Goal: Task Accomplishment & Management: Complete application form

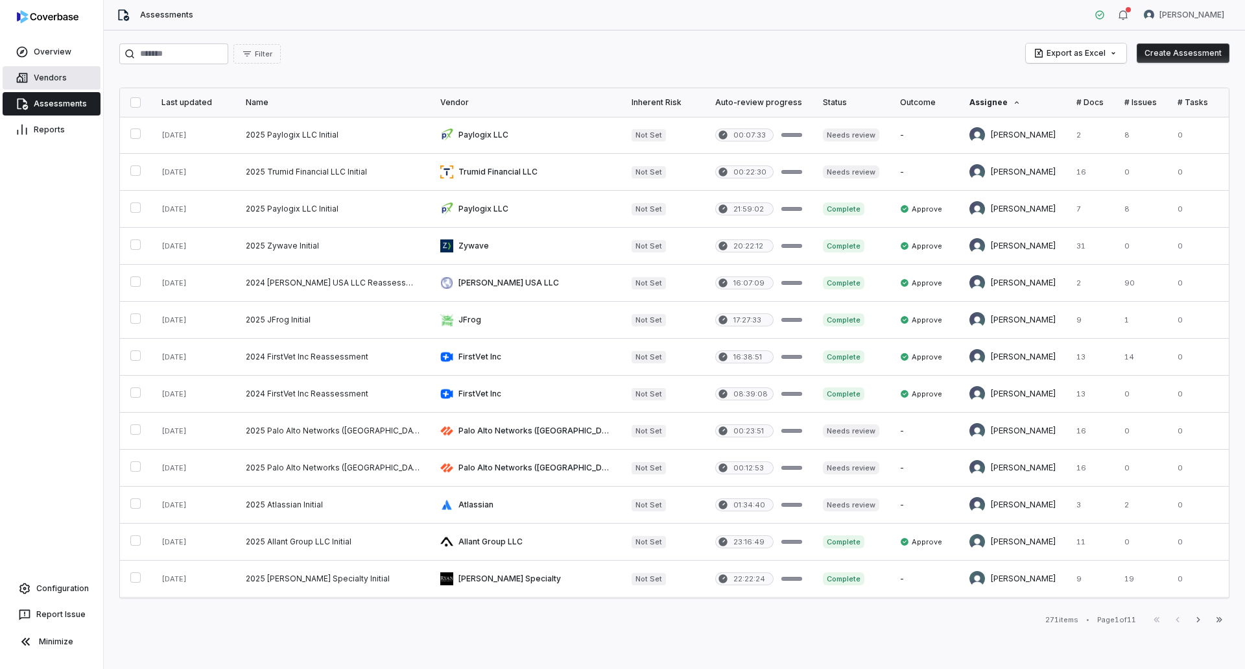
click at [52, 76] on link "Vendors" at bounding box center [52, 77] width 98 height 23
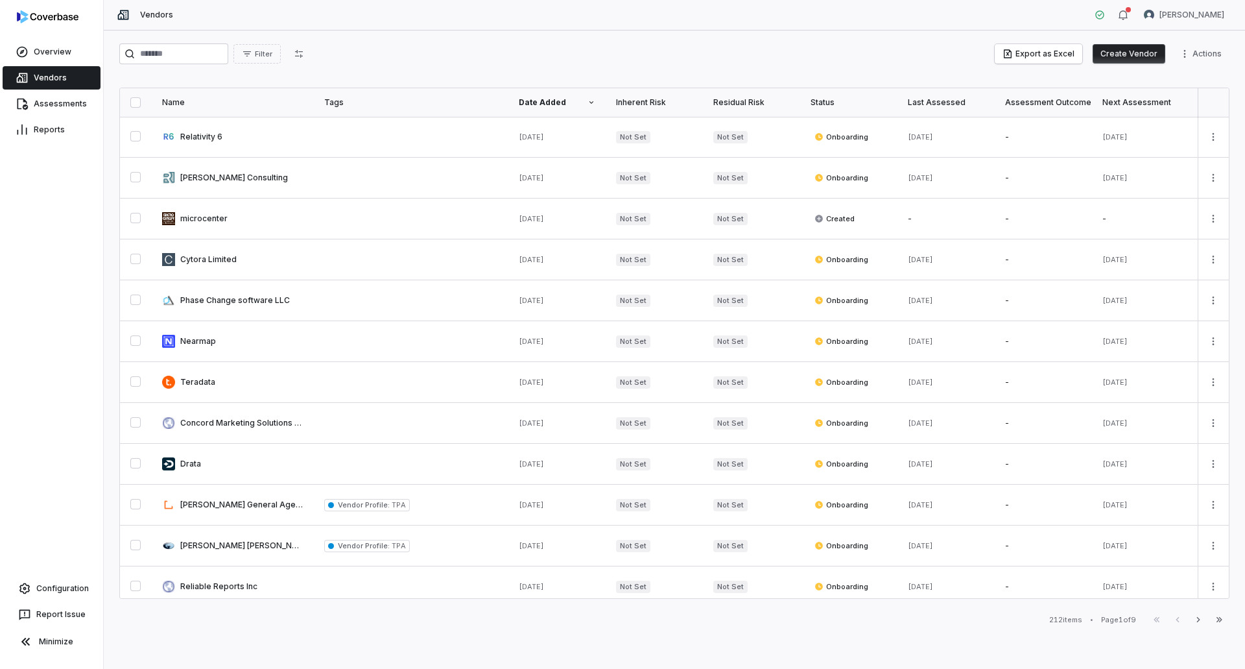
click at [1137, 51] on button "Create Vendor" at bounding box center [1129, 53] width 73 height 19
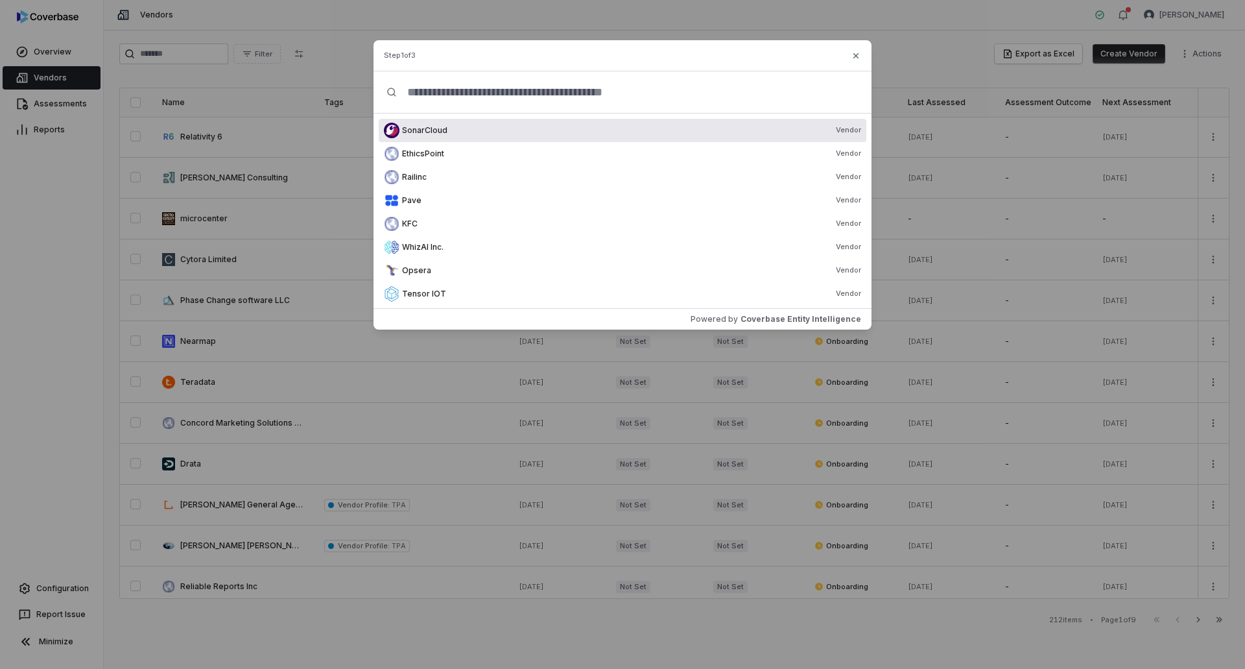
click at [501, 90] on input "text" at bounding box center [628, 92] width 462 height 42
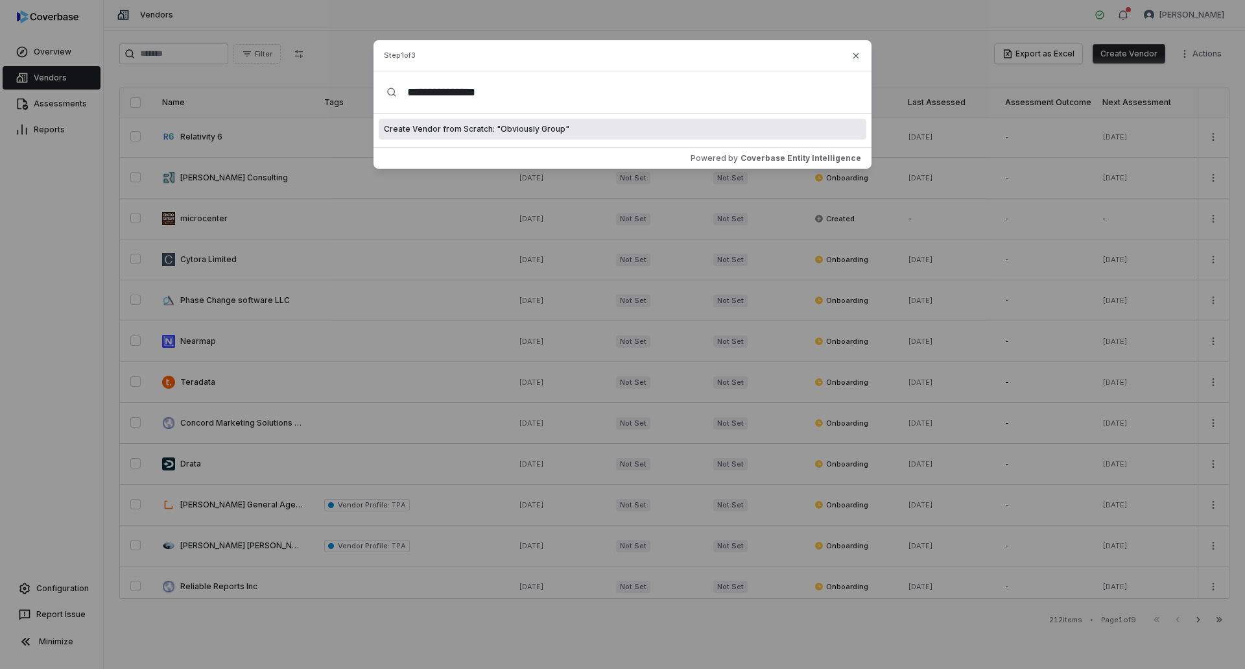
type input "**********"
click at [548, 130] on span "Create Vendor from Scratch: " Obviously Group "" at bounding box center [477, 129] width 186 height 10
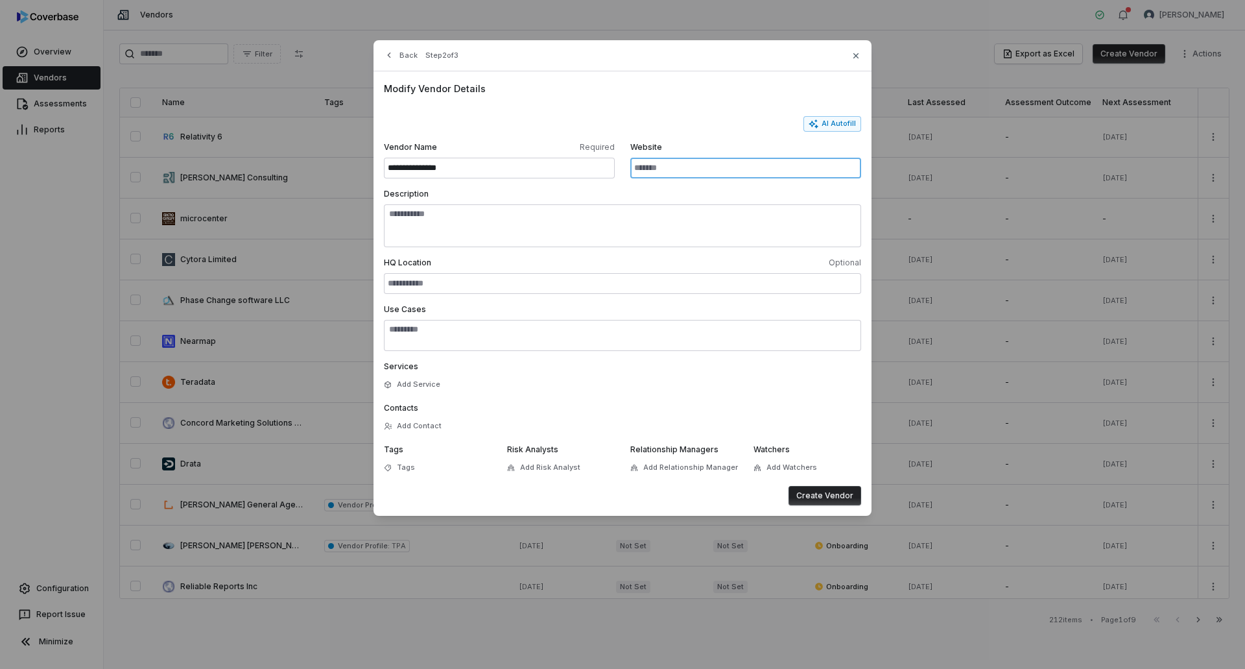
click at [709, 171] on input "Website" at bounding box center [745, 168] width 231 height 21
paste input "**********"
click at [832, 119] on button "AI Autofill" at bounding box center [833, 124] width 58 height 16
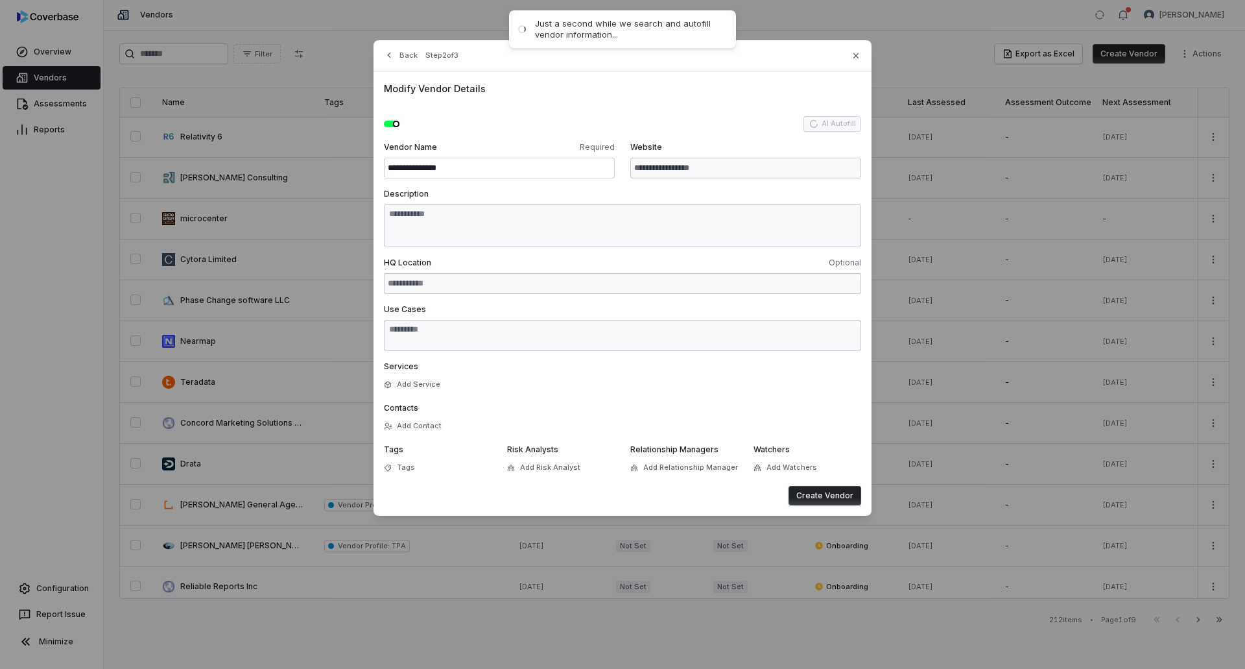
type input "**********"
type textarea "**********"
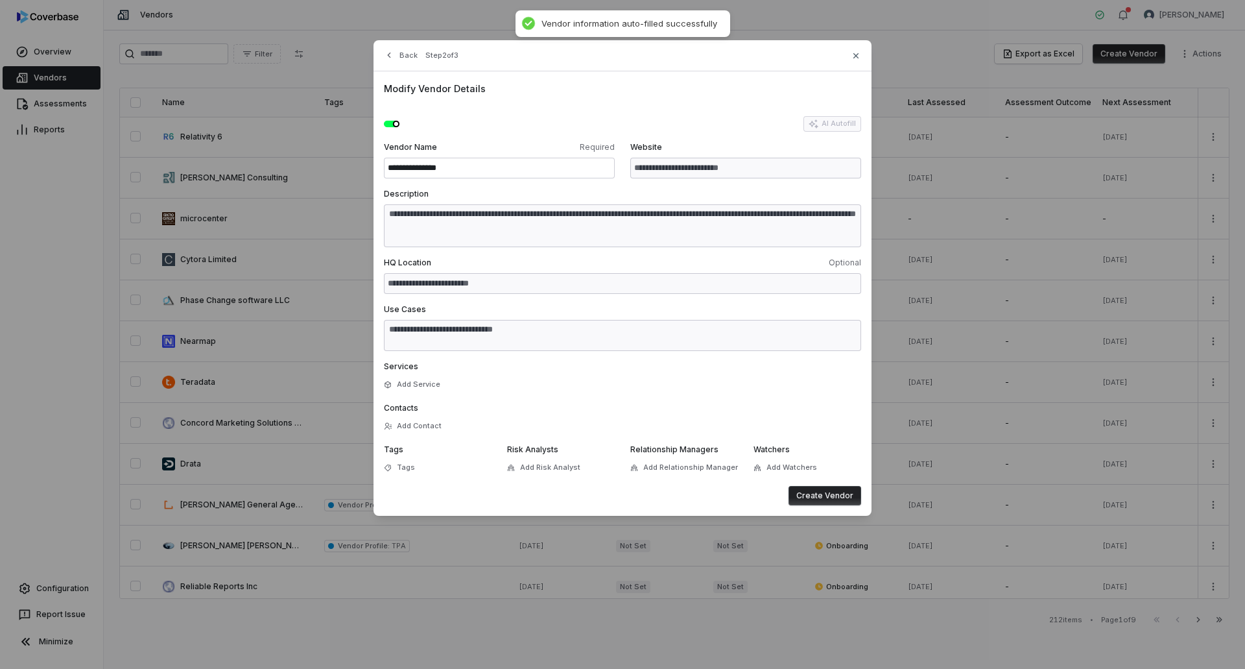
type textarea "**********"
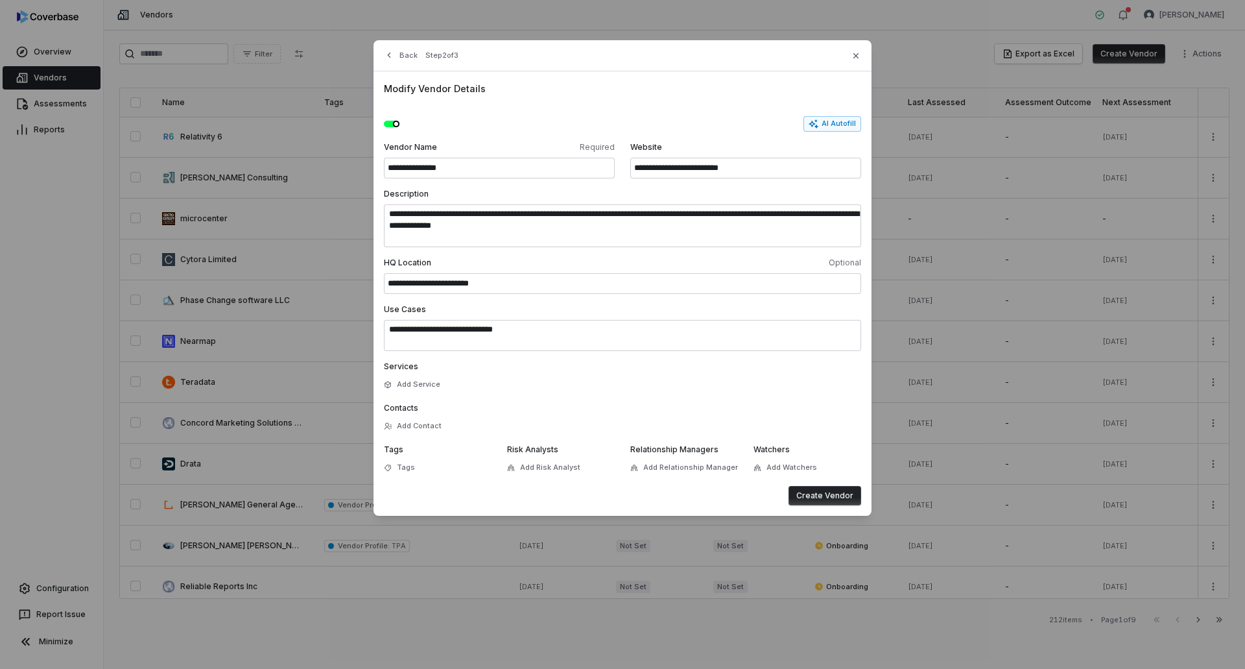
click at [844, 490] on button "Create Vendor" at bounding box center [825, 495] width 73 height 19
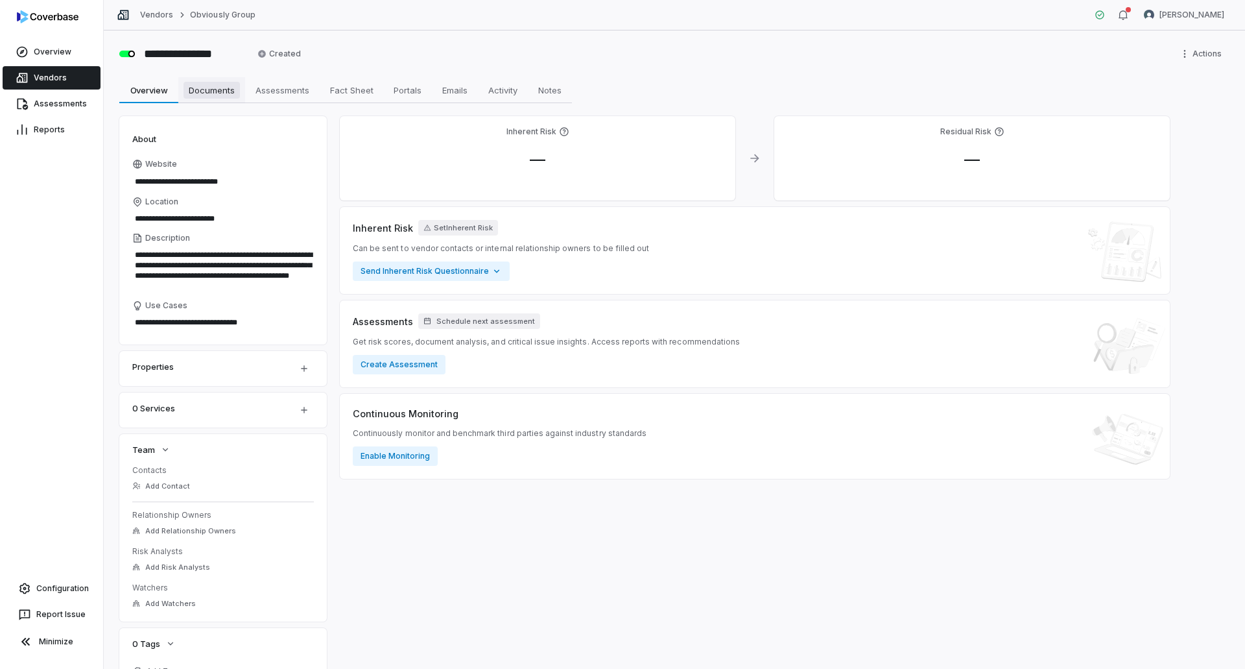
click at [237, 94] on span "Documents" at bounding box center [212, 90] width 56 height 17
type textarea "*"
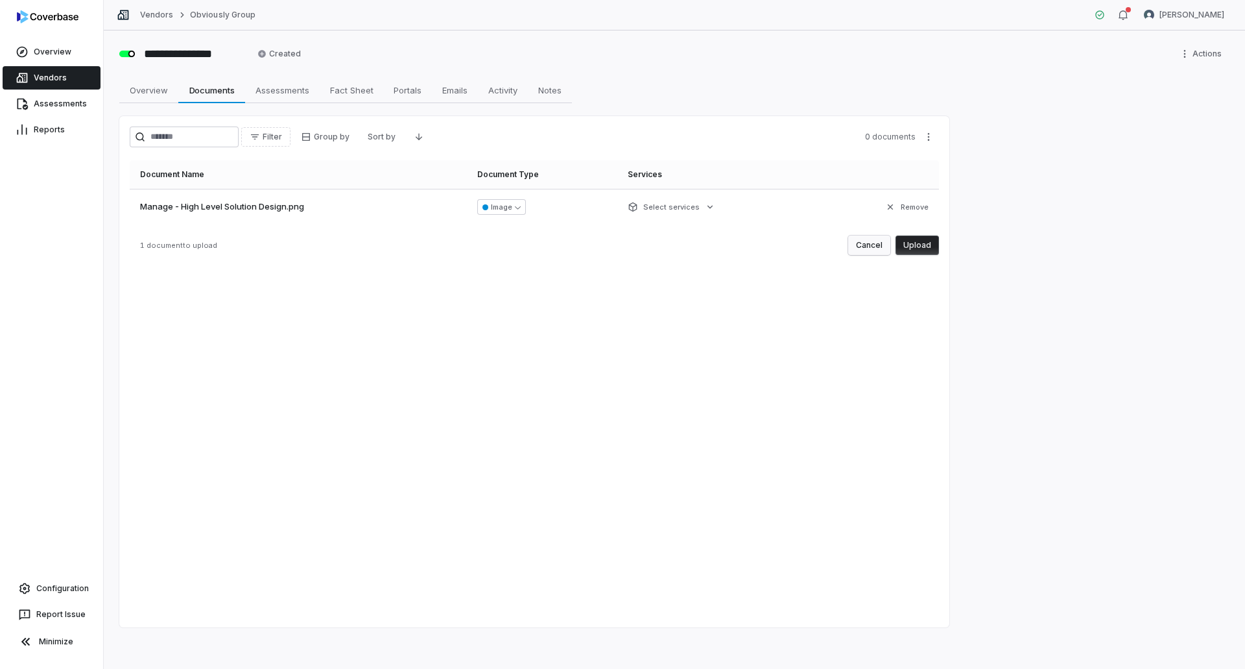
click at [864, 241] on button "Cancel" at bounding box center [869, 244] width 42 height 19
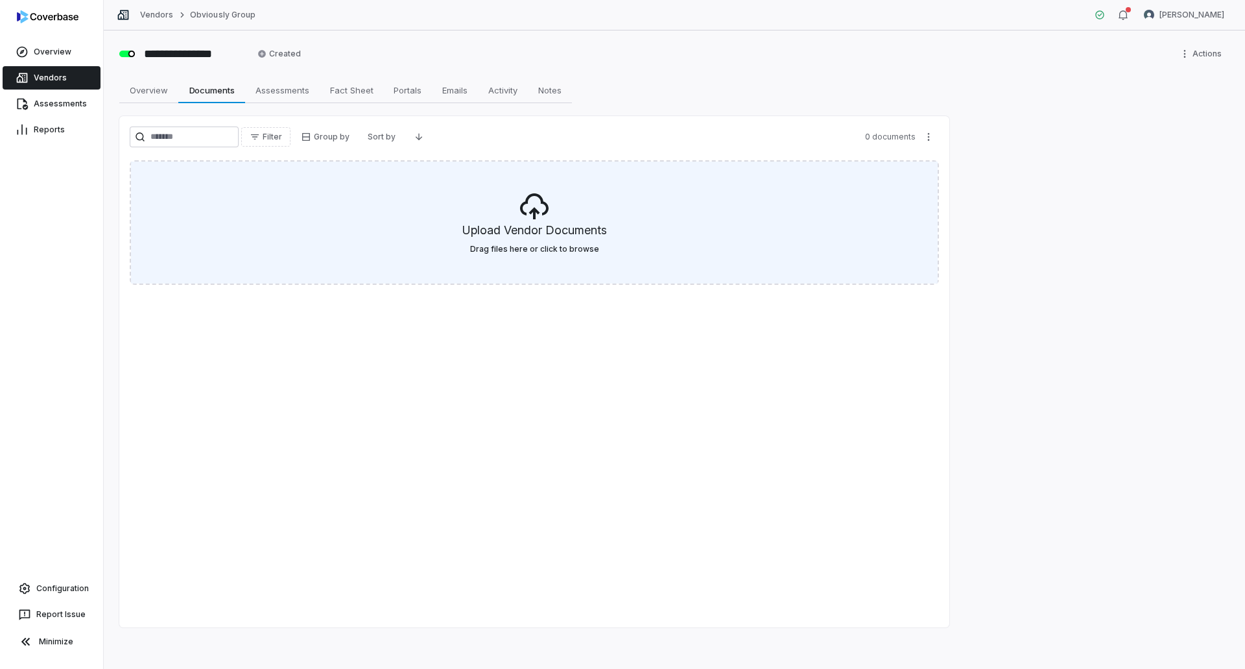
click at [516, 213] on div "Upload Vendor Documents Drag files here or click to browse" at bounding box center [534, 223] width 807 height 122
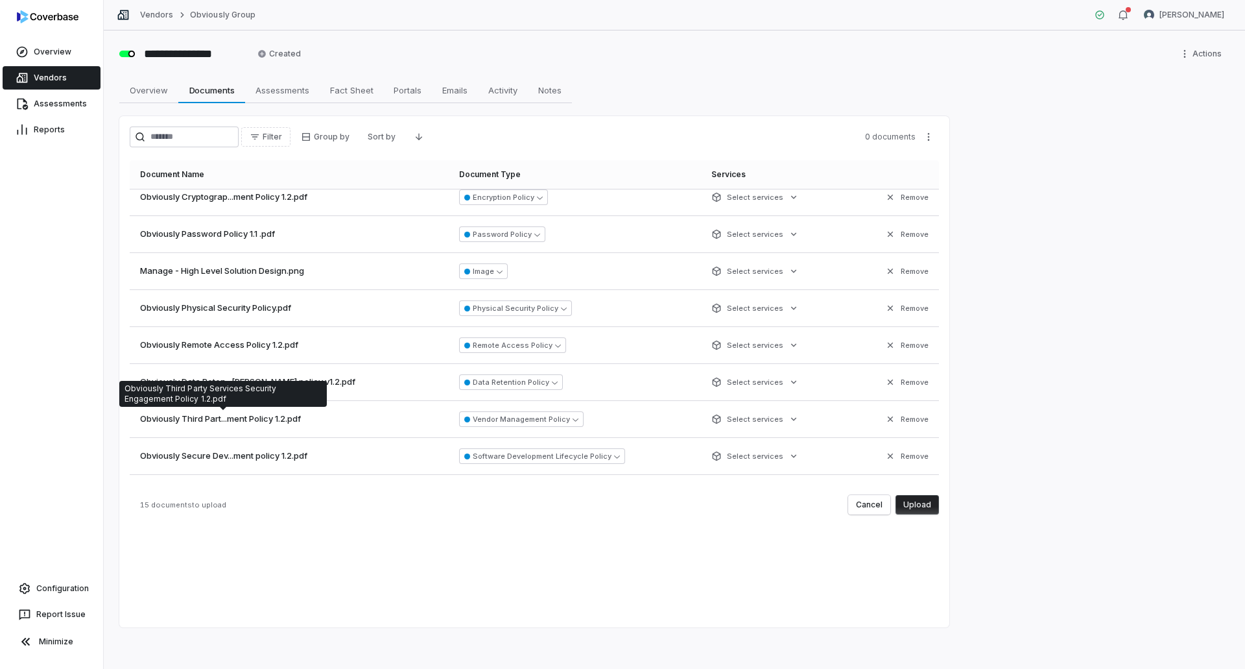
scroll to position [258, 0]
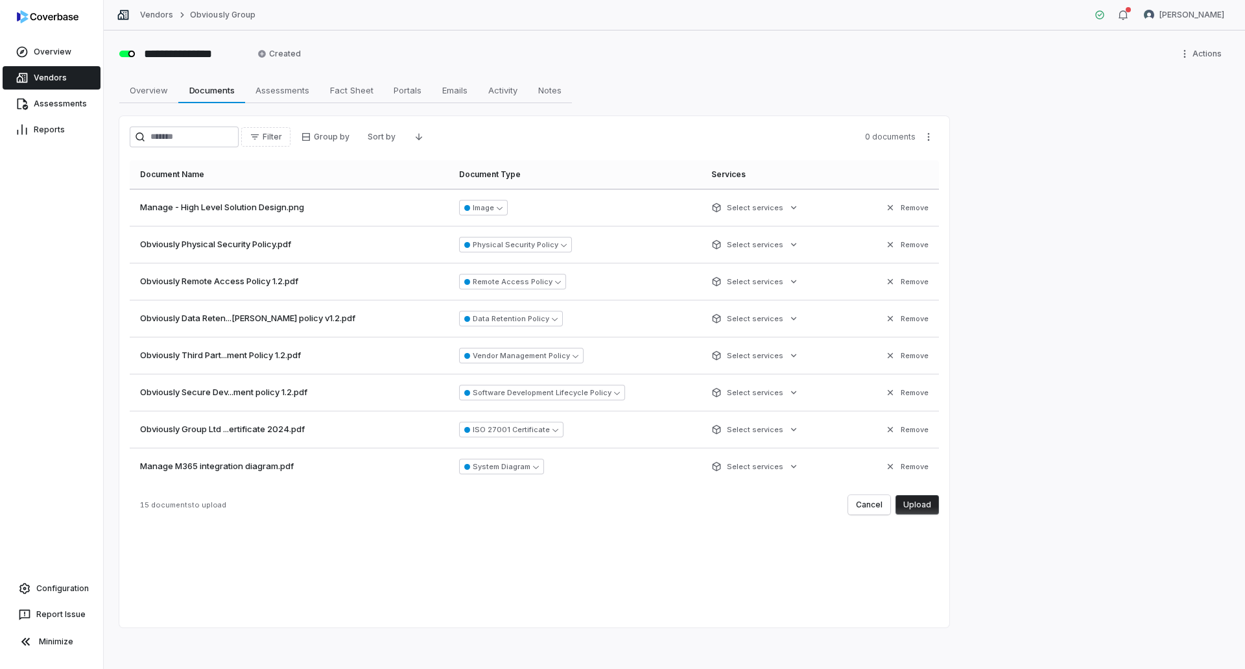
click at [931, 504] on button "Upload" at bounding box center [917, 504] width 43 height 19
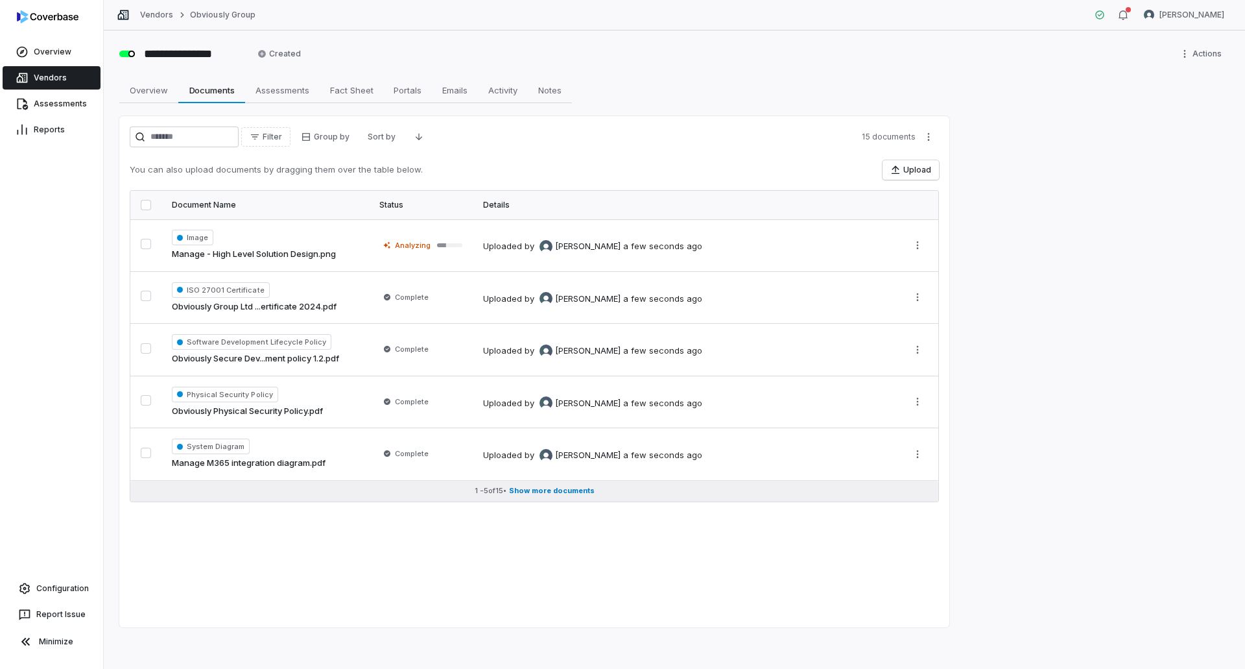
click at [555, 490] on span "Show more documents" at bounding box center [552, 491] width 86 height 10
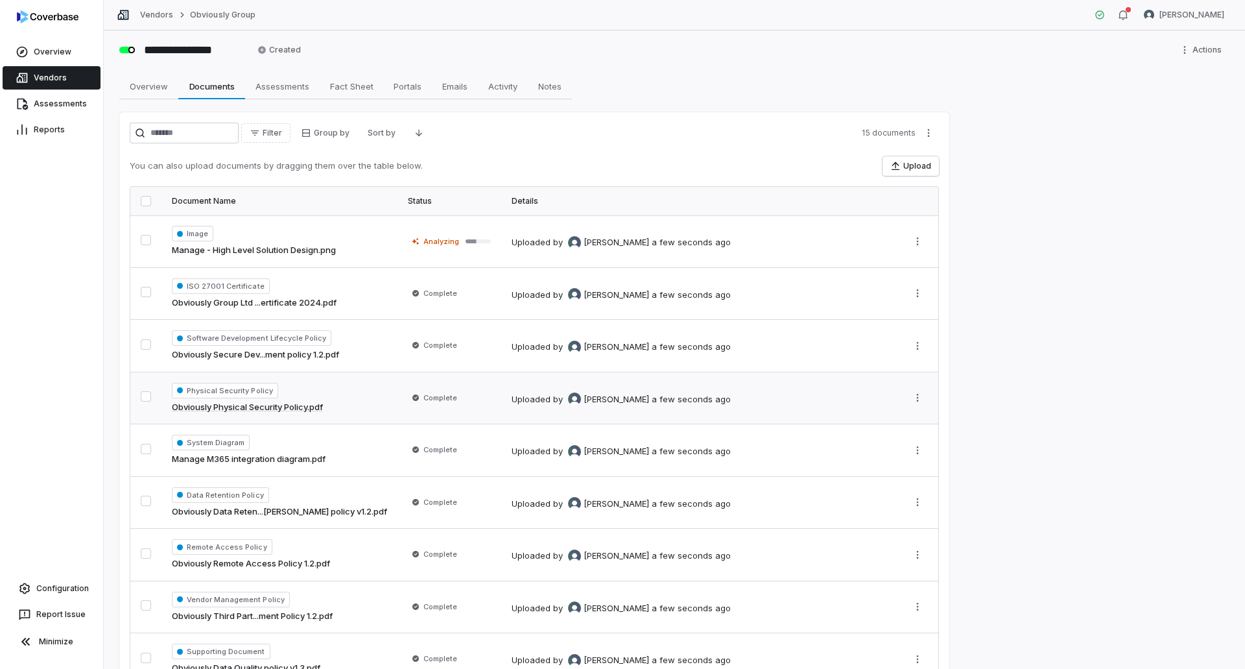
scroll to position [0, 0]
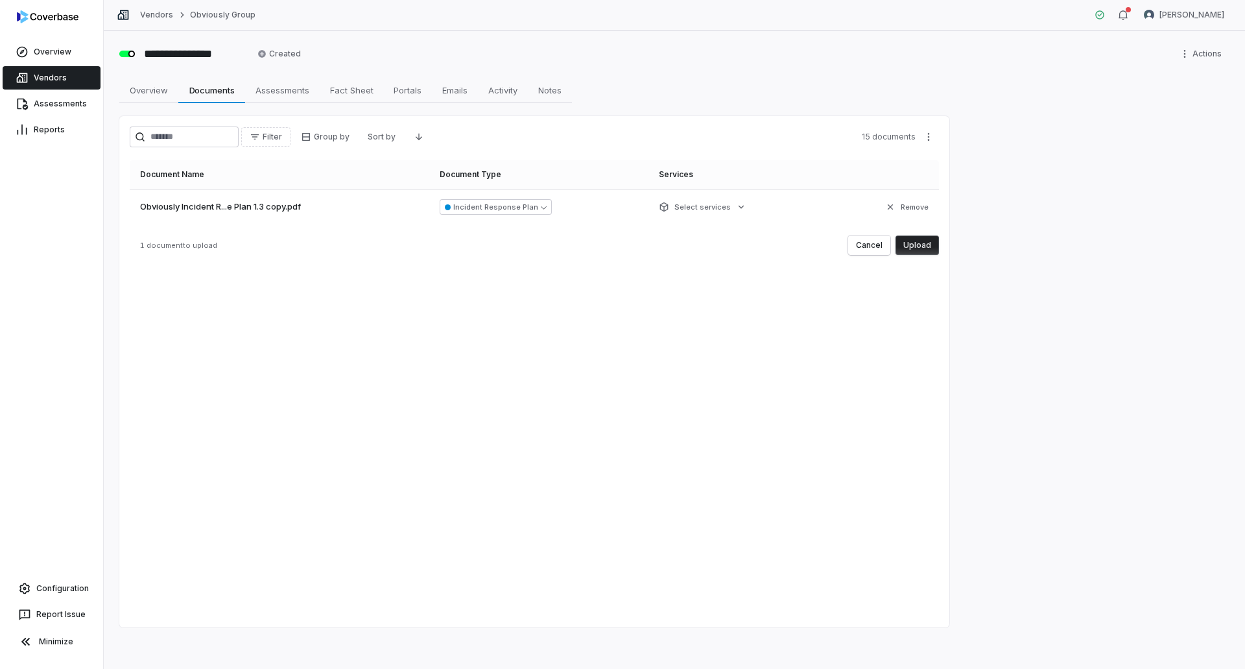
click at [927, 243] on button "Upload" at bounding box center [917, 244] width 43 height 19
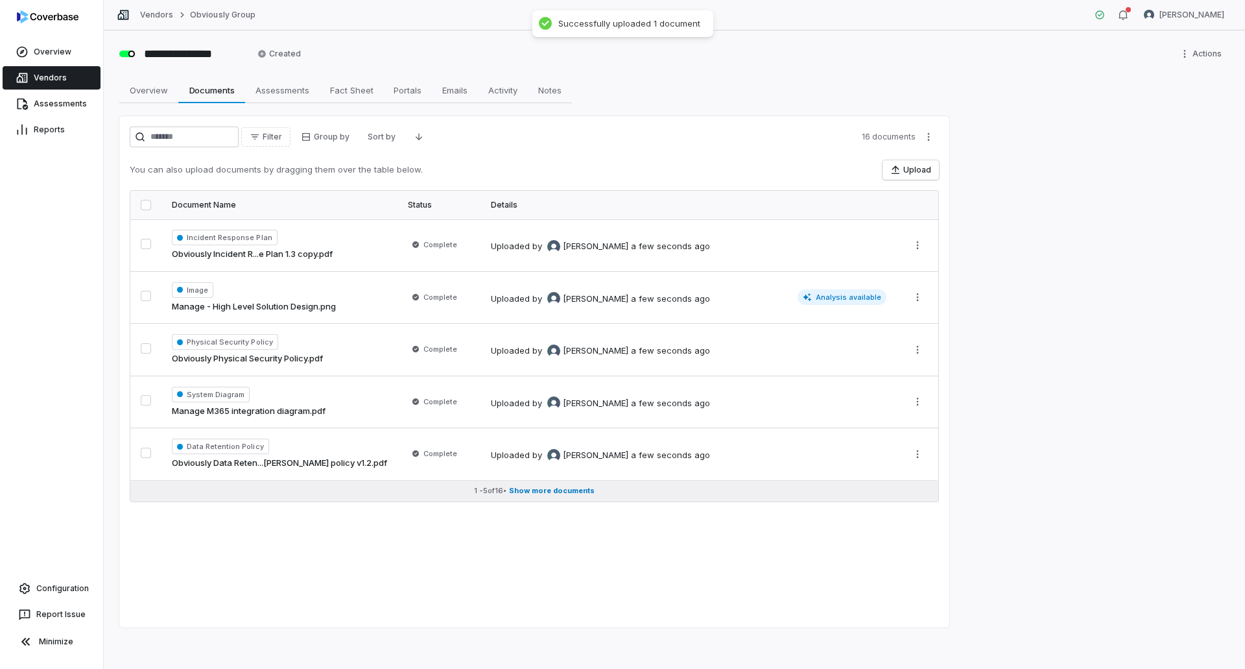
click at [568, 490] on span "Show more documents" at bounding box center [552, 491] width 86 height 10
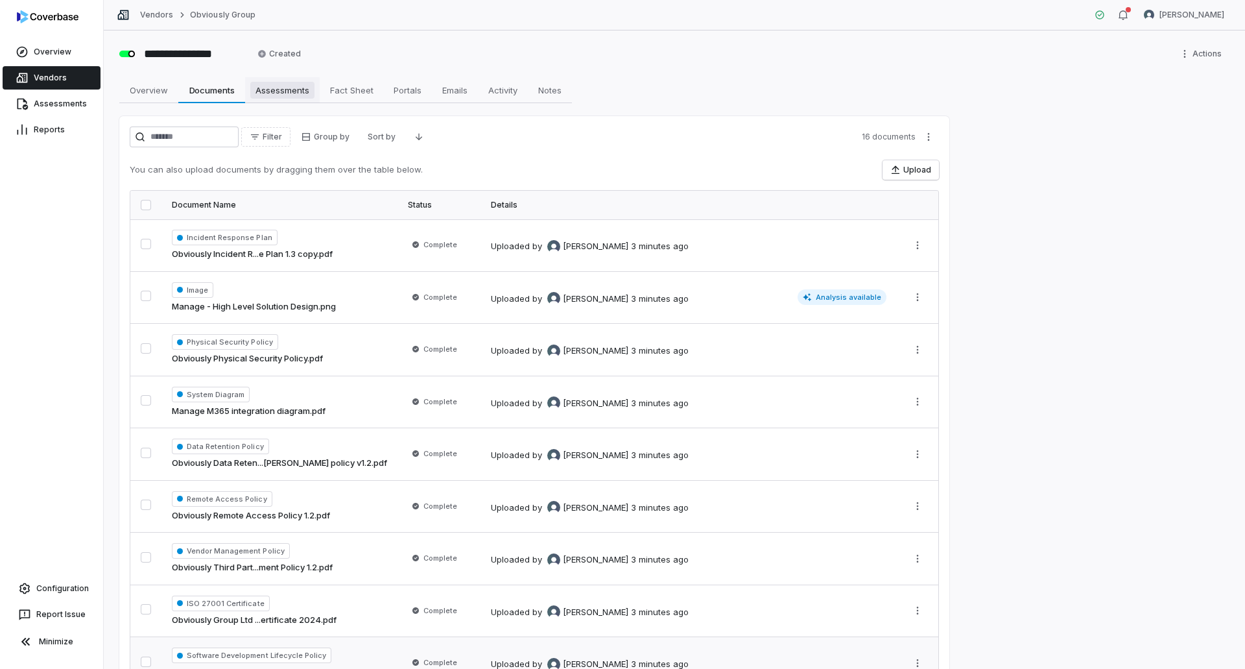
click at [296, 90] on span "Assessments" at bounding box center [282, 90] width 64 height 17
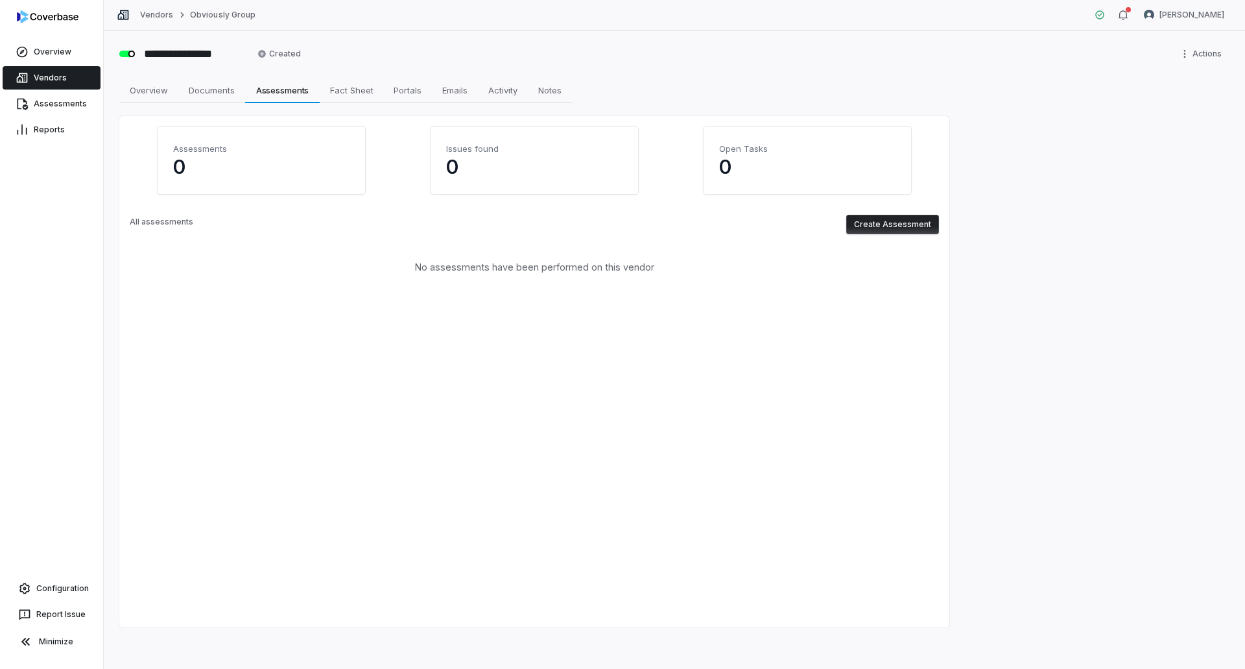
click at [902, 221] on button "Create Assessment" at bounding box center [892, 224] width 93 height 19
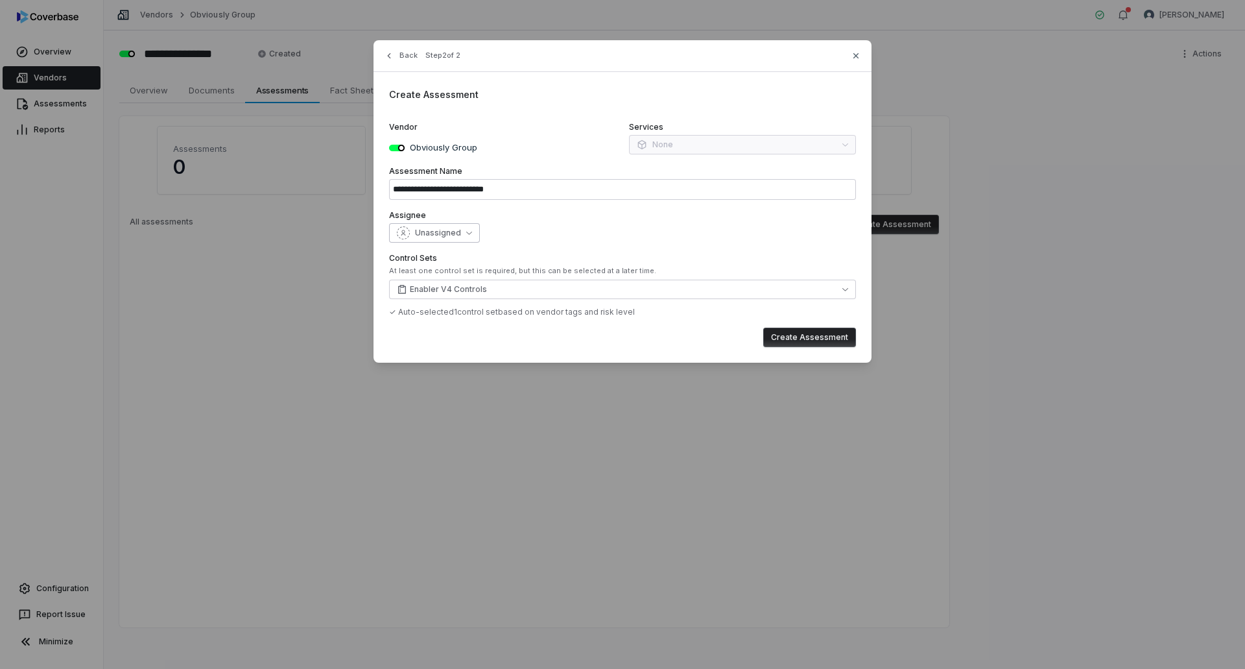
click at [440, 230] on span "Unassigned" at bounding box center [438, 233] width 46 height 10
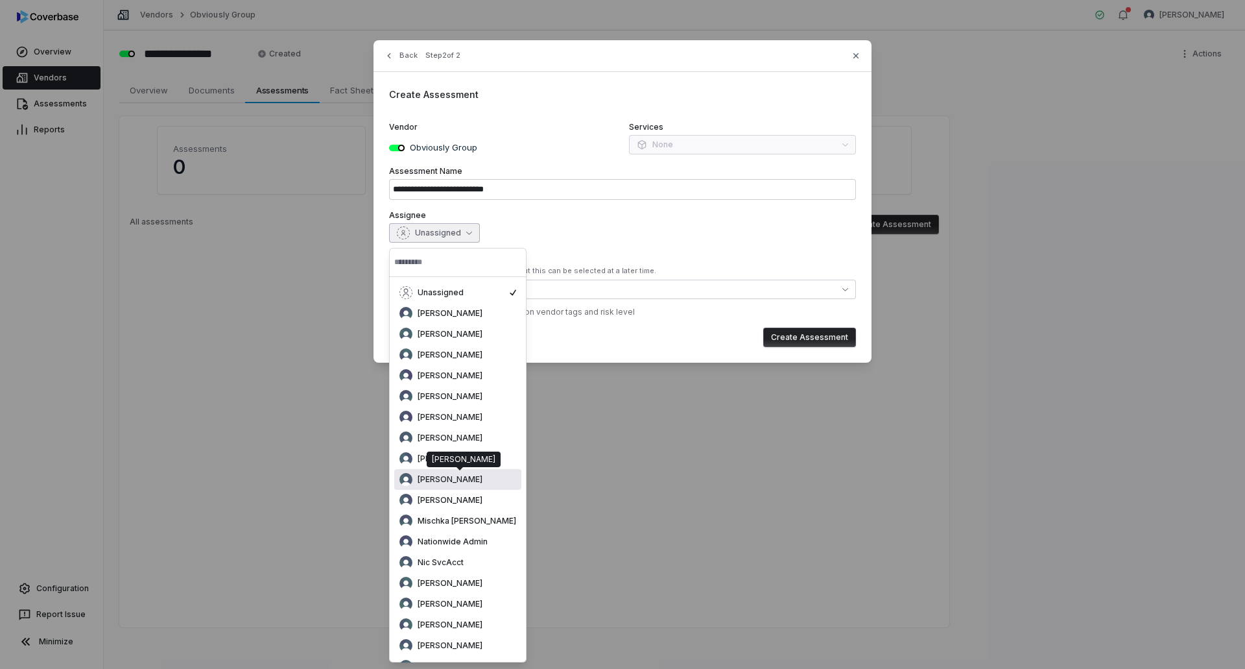
click at [474, 473] on div "[PERSON_NAME]" at bounding box center [458, 479] width 117 height 13
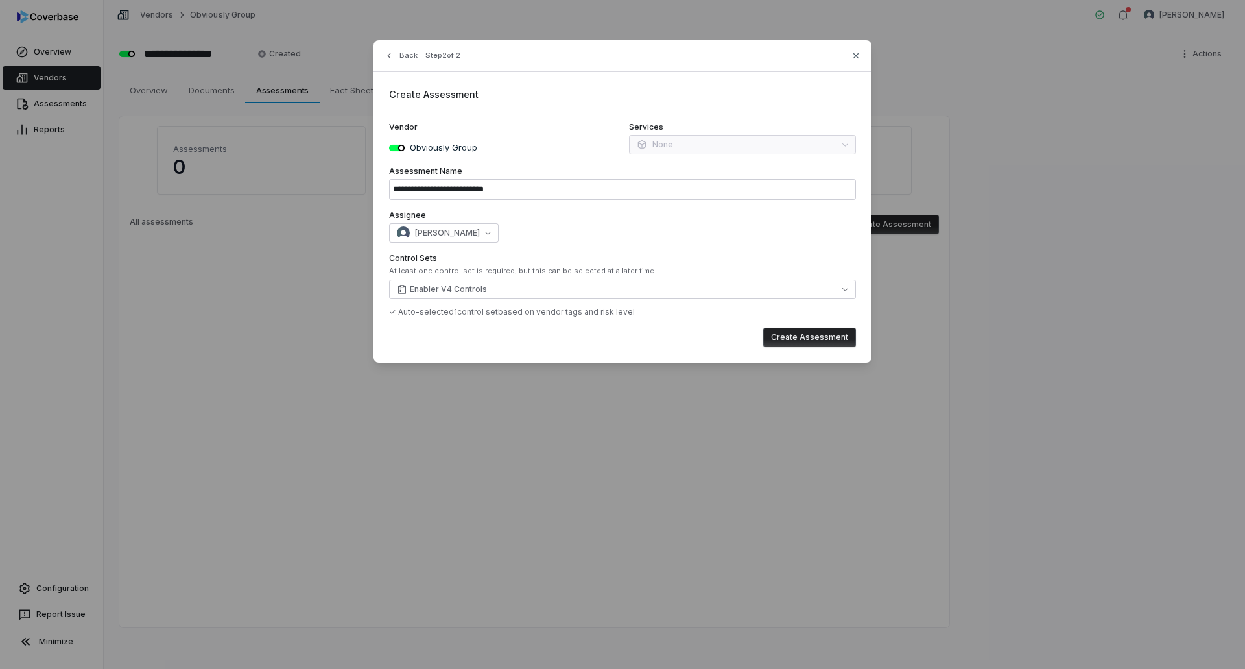
click at [819, 341] on button "Create Assessment" at bounding box center [809, 337] width 93 height 19
type input "**********"
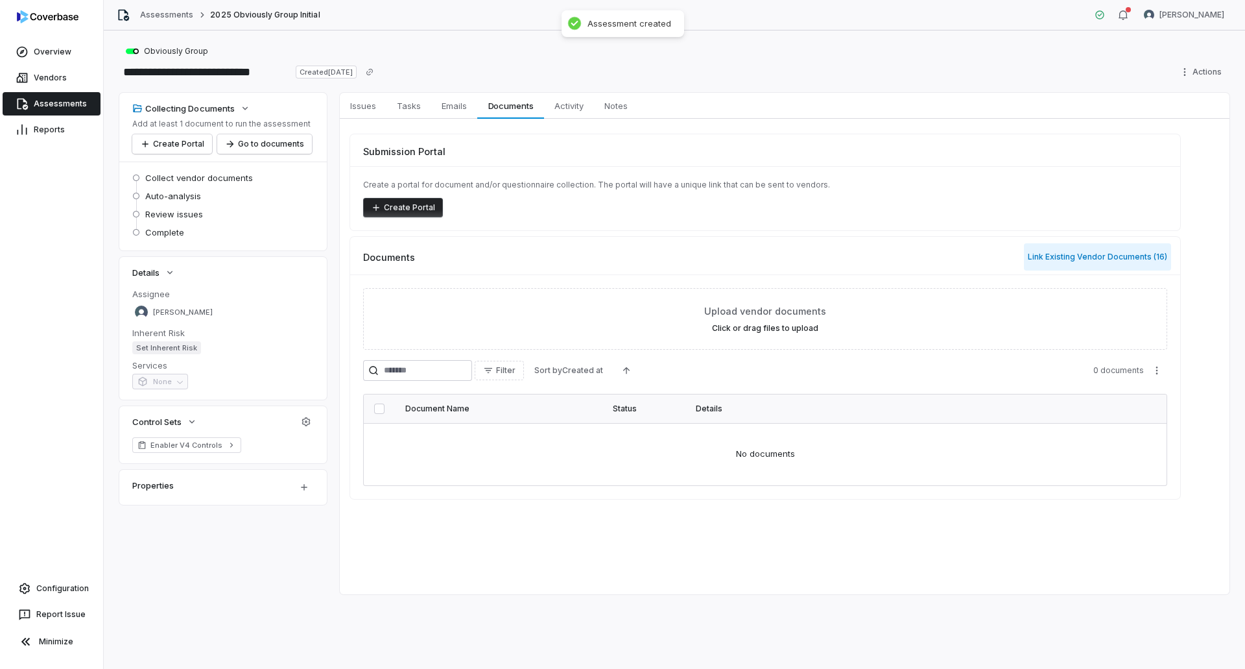
click at [1066, 259] on button "Link Existing Vendor Documents ( 16 )" at bounding box center [1097, 256] width 147 height 27
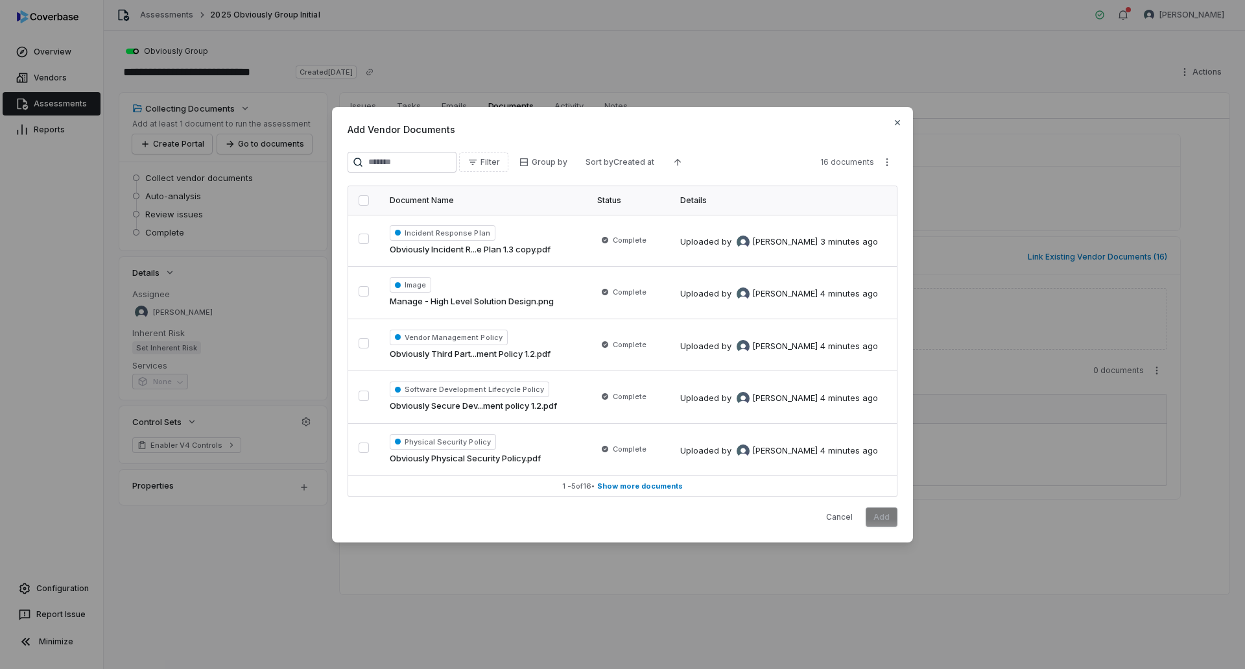
click at [361, 198] on button "button" at bounding box center [364, 200] width 10 height 10
click at [889, 516] on button "Add" at bounding box center [882, 516] width 32 height 19
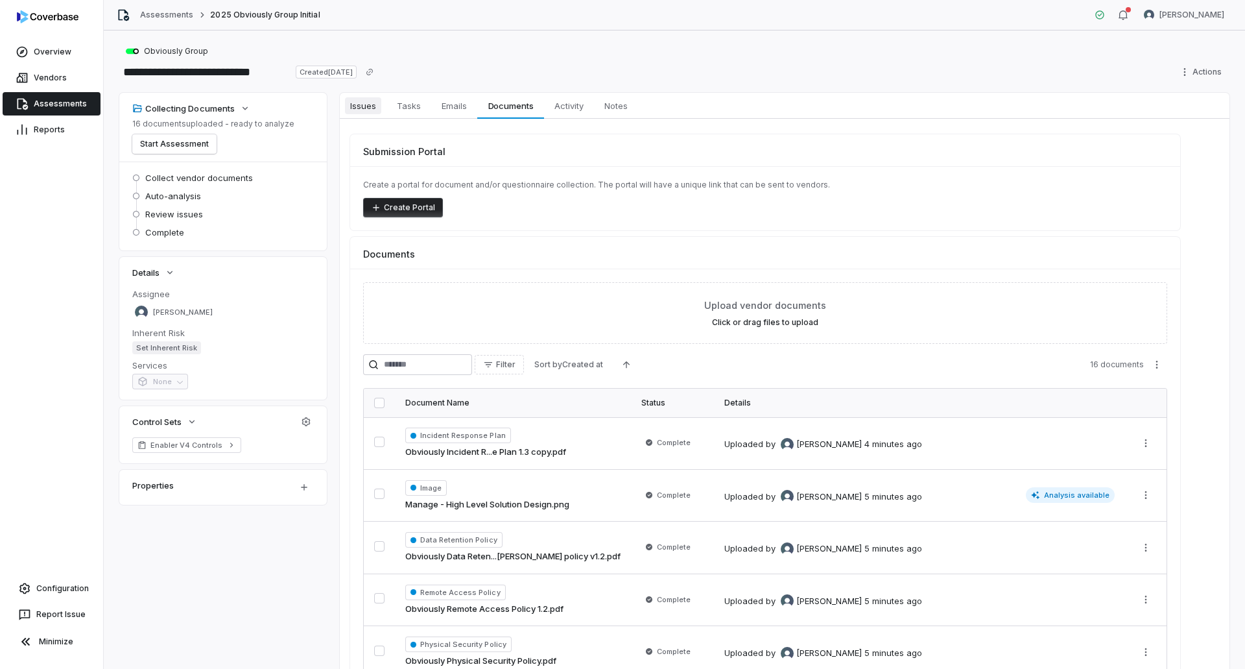
click at [368, 101] on span "Issues" at bounding box center [363, 105] width 36 height 17
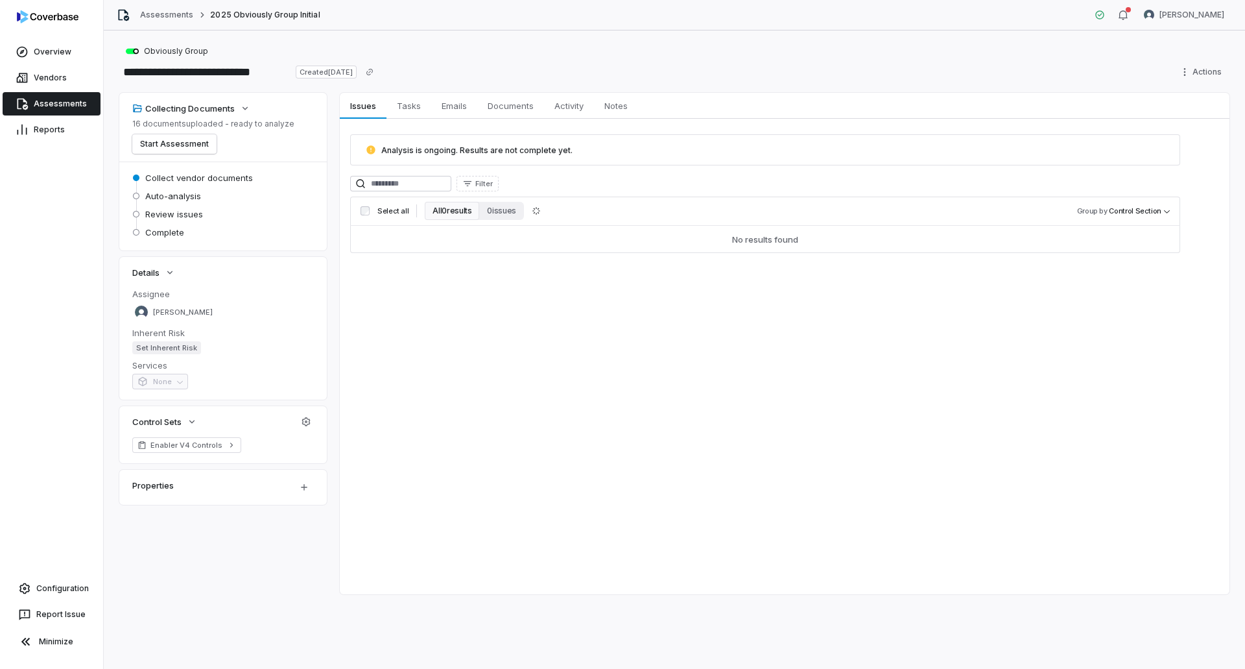
click at [58, 101] on link "Assessments" at bounding box center [52, 103] width 98 height 23
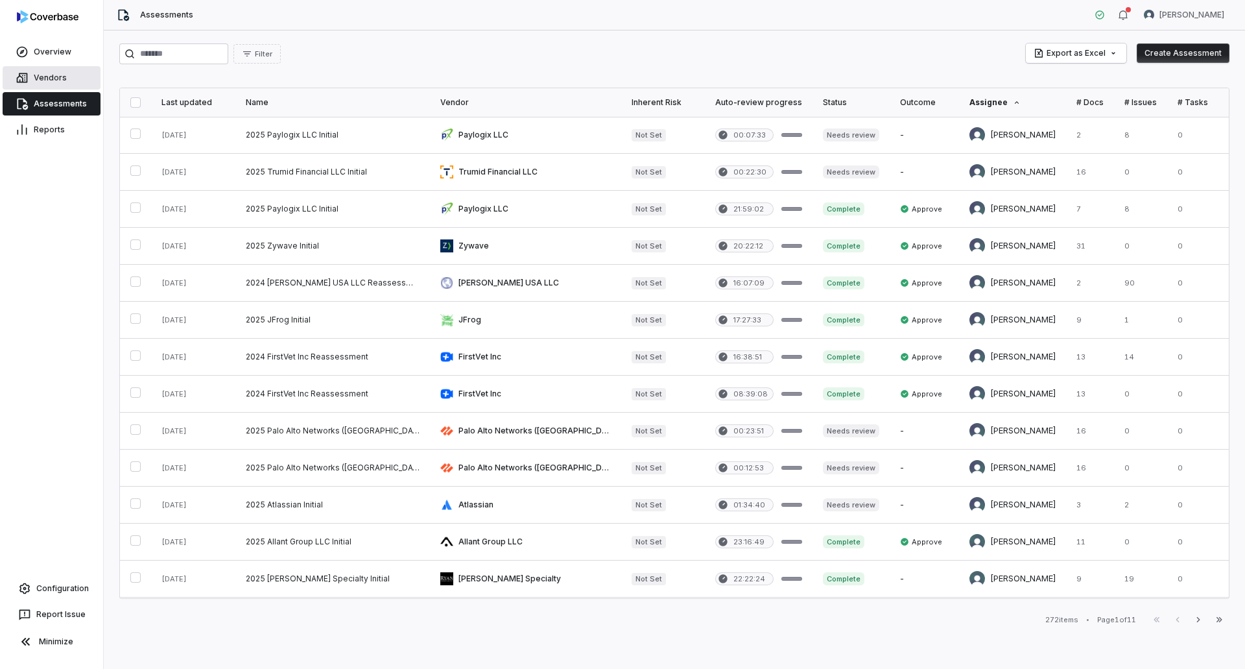
click at [62, 80] on link "Vendors" at bounding box center [52, 77] width 98 height 23
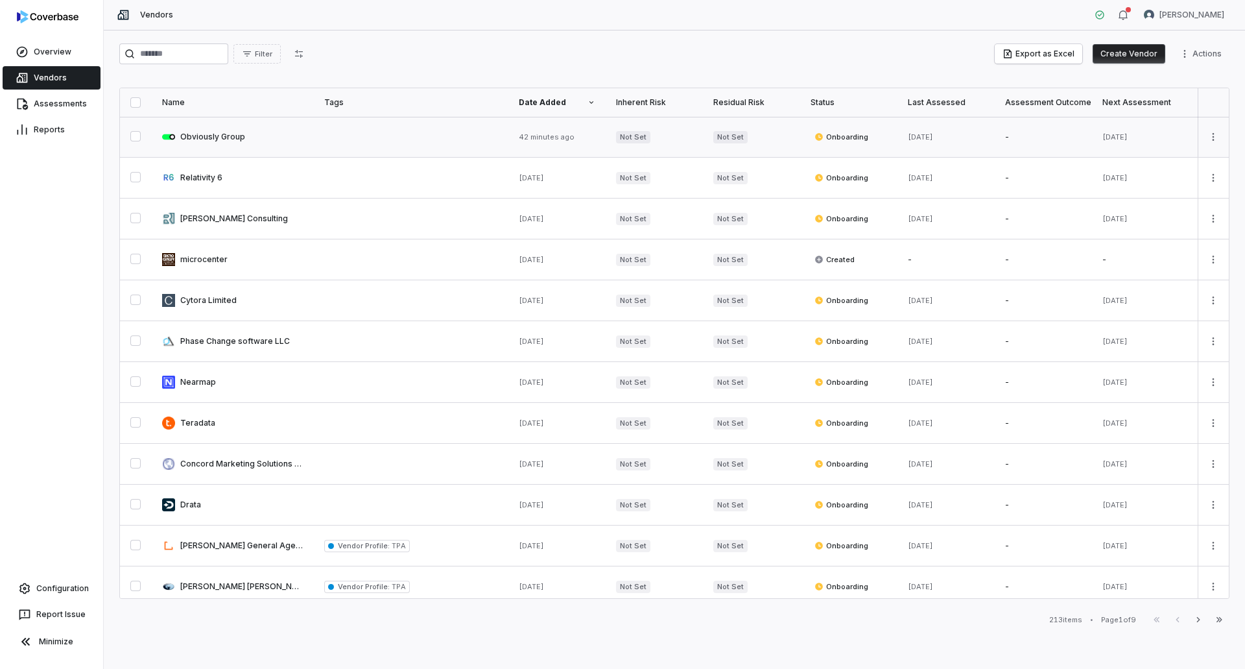
click at [252, 141] on link at bounding box center [233, 137] width 162 height 40
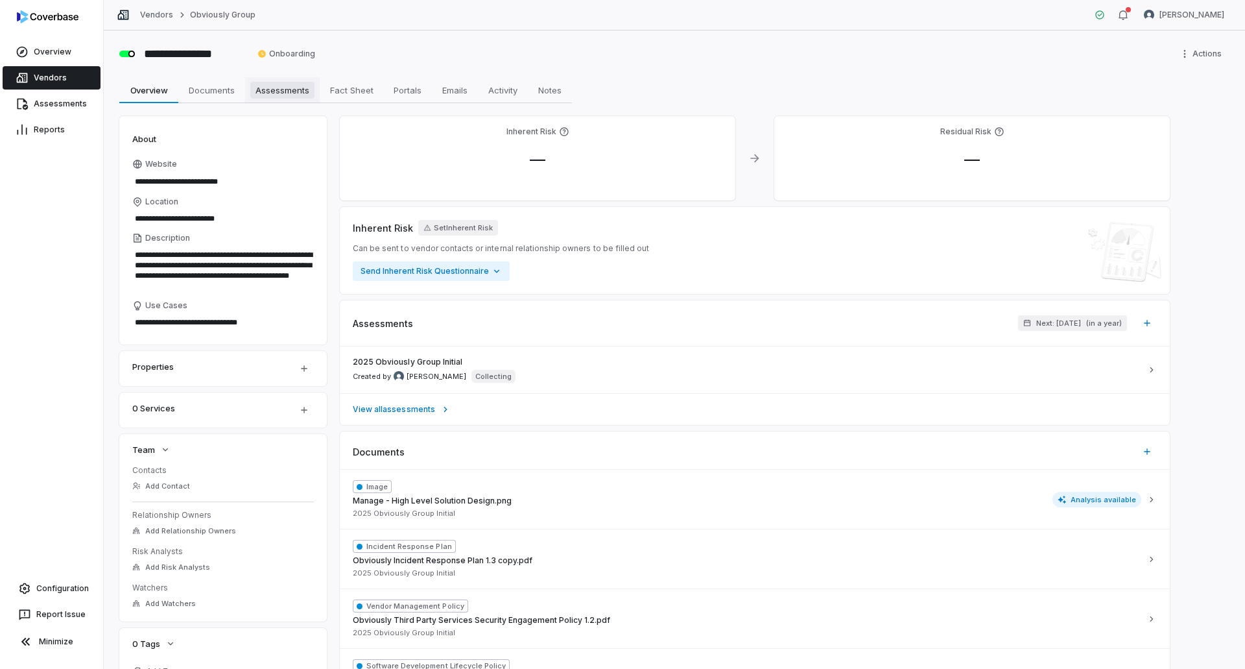
click at [276, 85] on span "Assessments" at bounding box center [282, 90] width 64 height 17
type textarea "*"
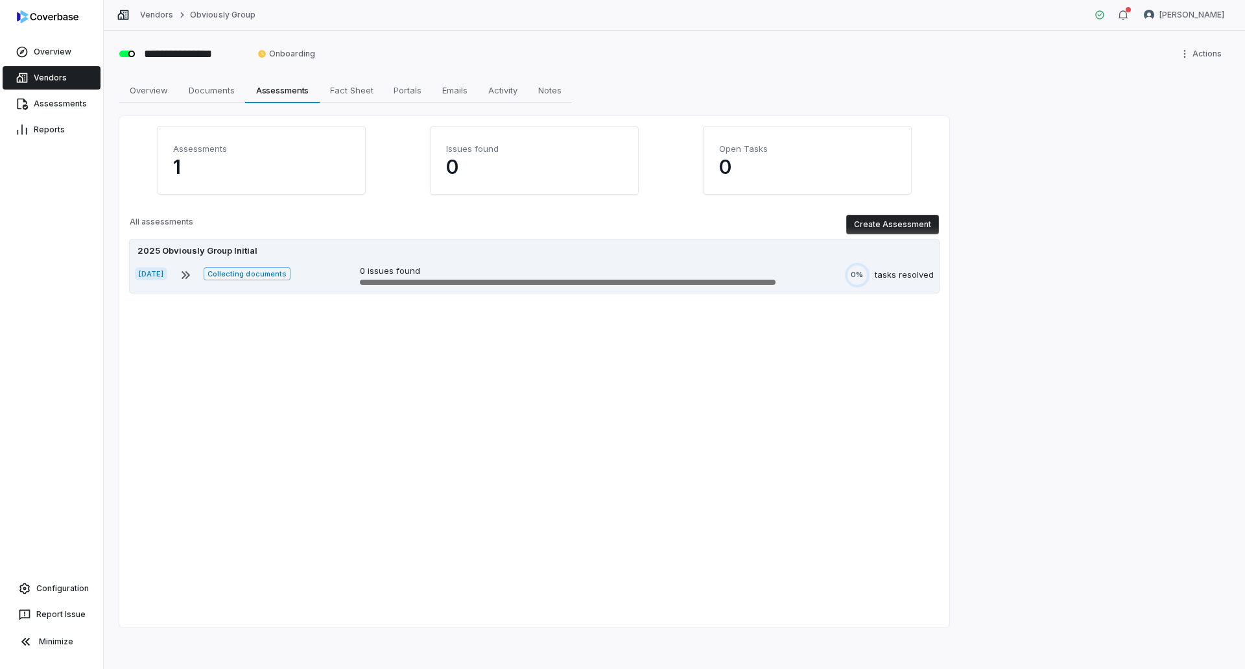
click at [339, 257] on div "2025 Obviously Group Initial Sep 2, 2025 Collecting documents 0 issues found 0%…" at bounding box center [534, 265] width 809 height 53
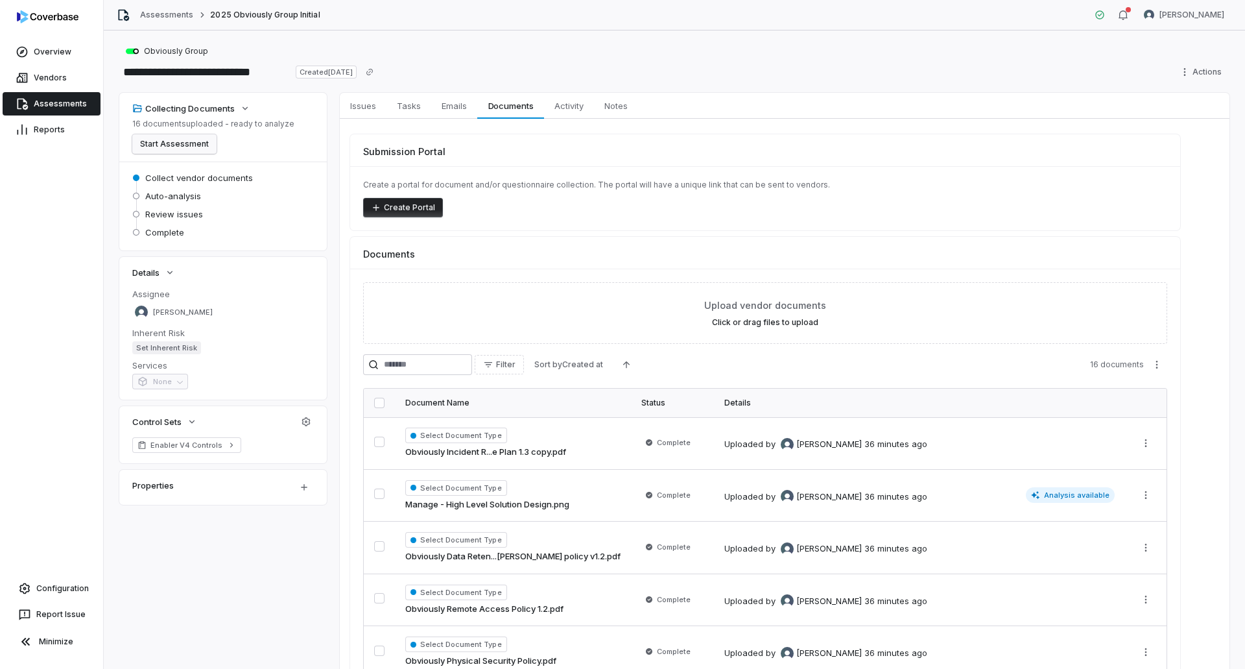
click at [190, 144] on button "Start Assessment" at bounding box center [174, 143] width 84 height 19
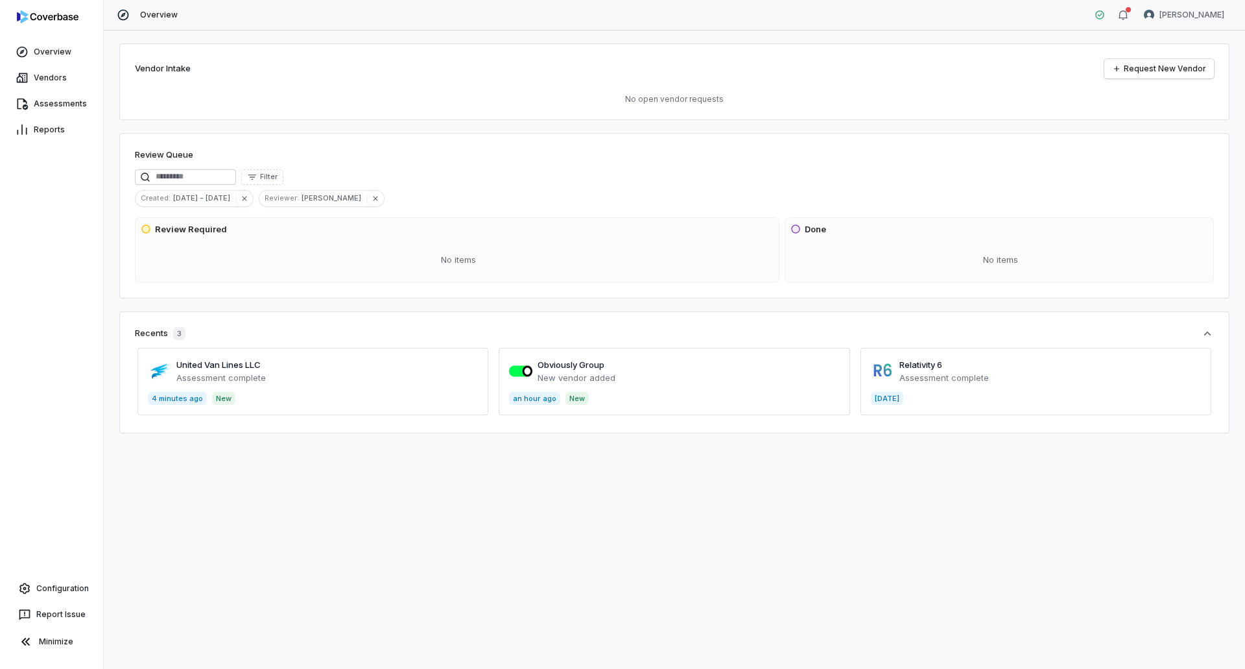
click at [604, 363] on span at bounding box center [674, 381] width 351 height 67
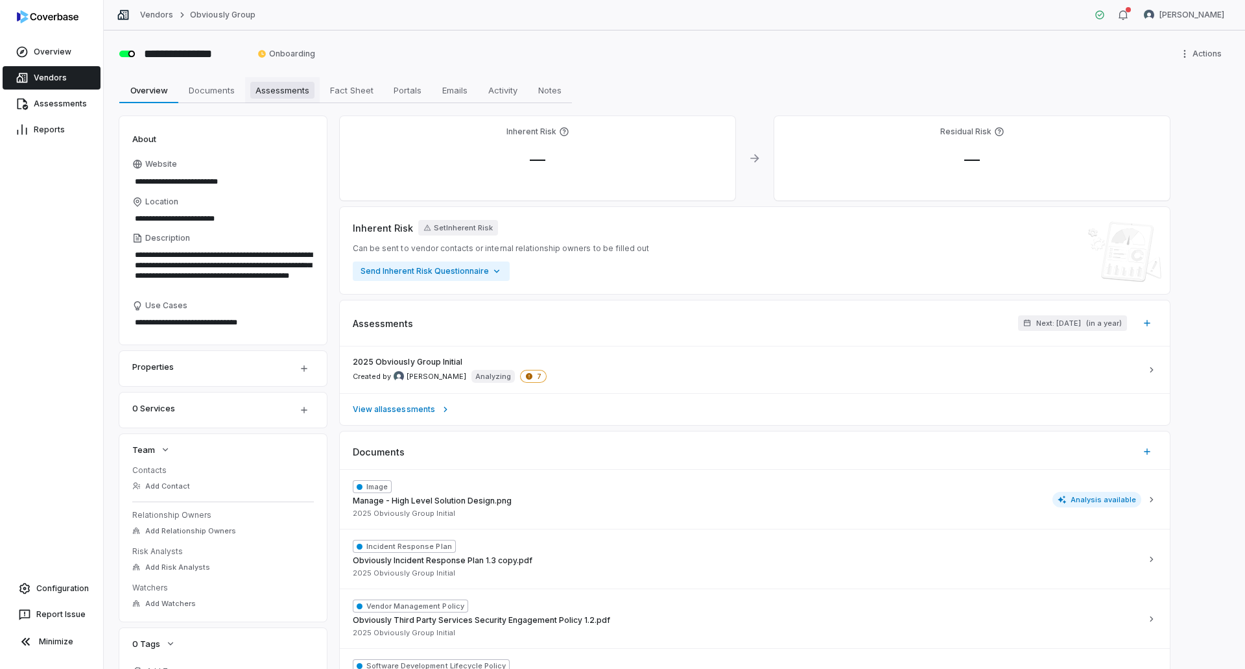
click at [283, 89] on span "Assessments" at bounding box center [282, 90] width 64 height 17
type textarea "*"
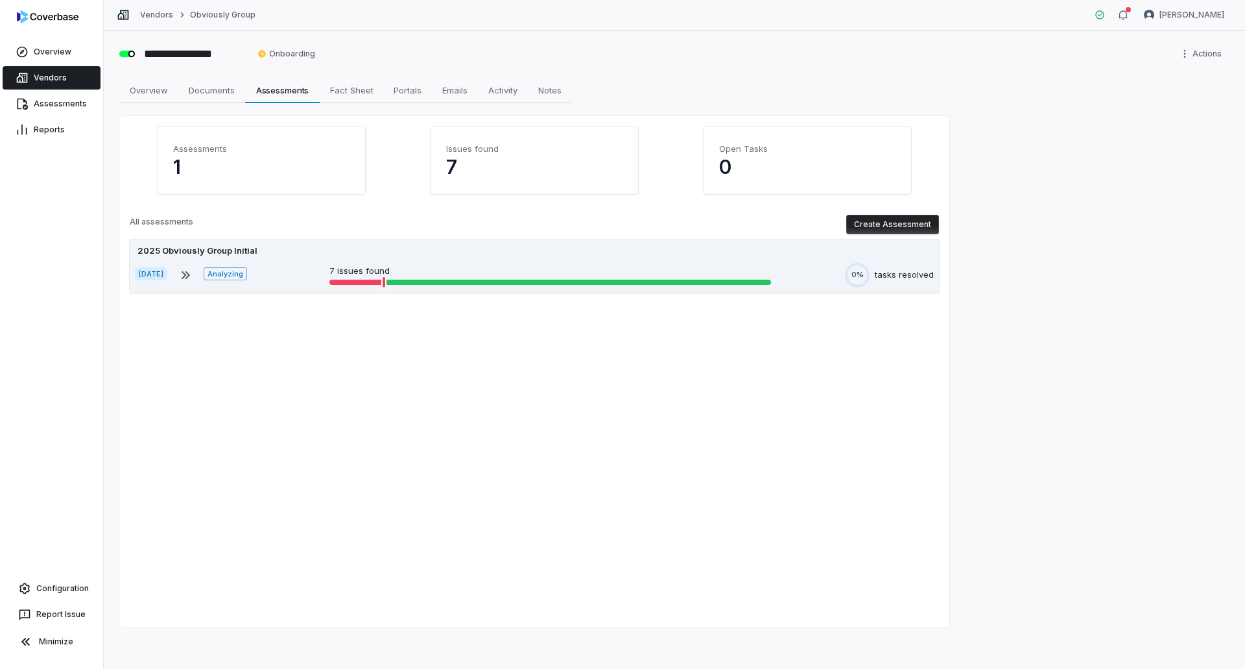
click at [295, 252] on div "2025 Obviously Group Initial" at bounding box center [534, 251] width 799 height 13
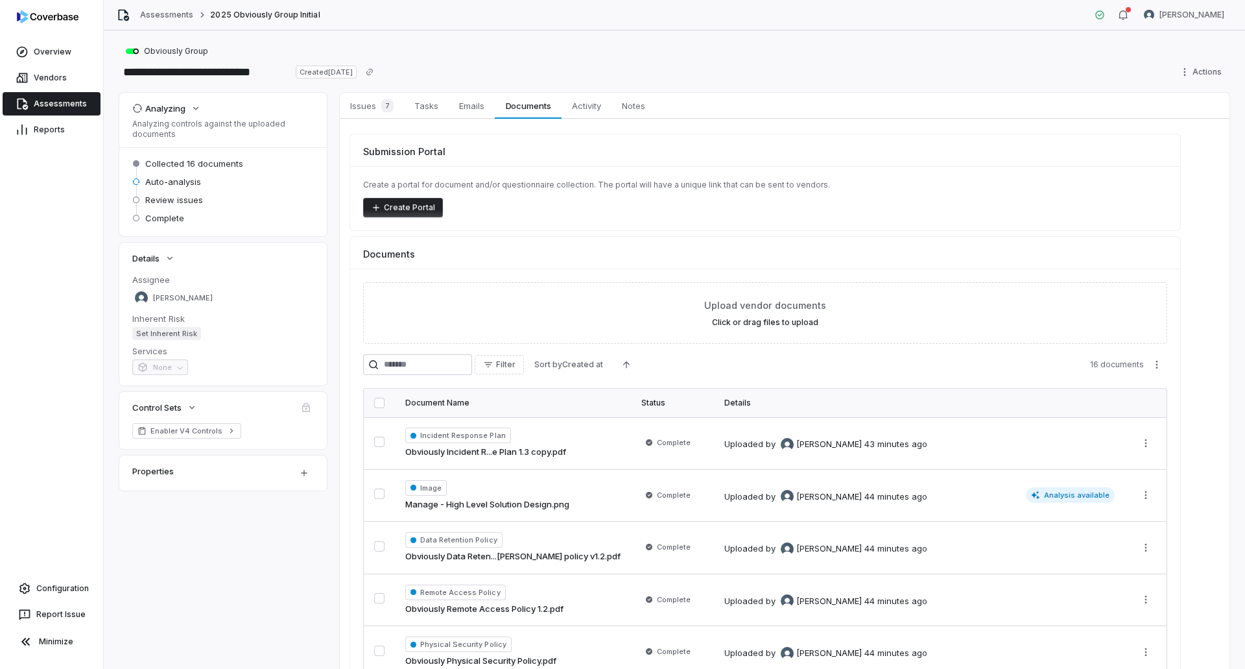
click at [20, 93] on link "Assessments" at bounding box center [52, 103] width 98 height 23
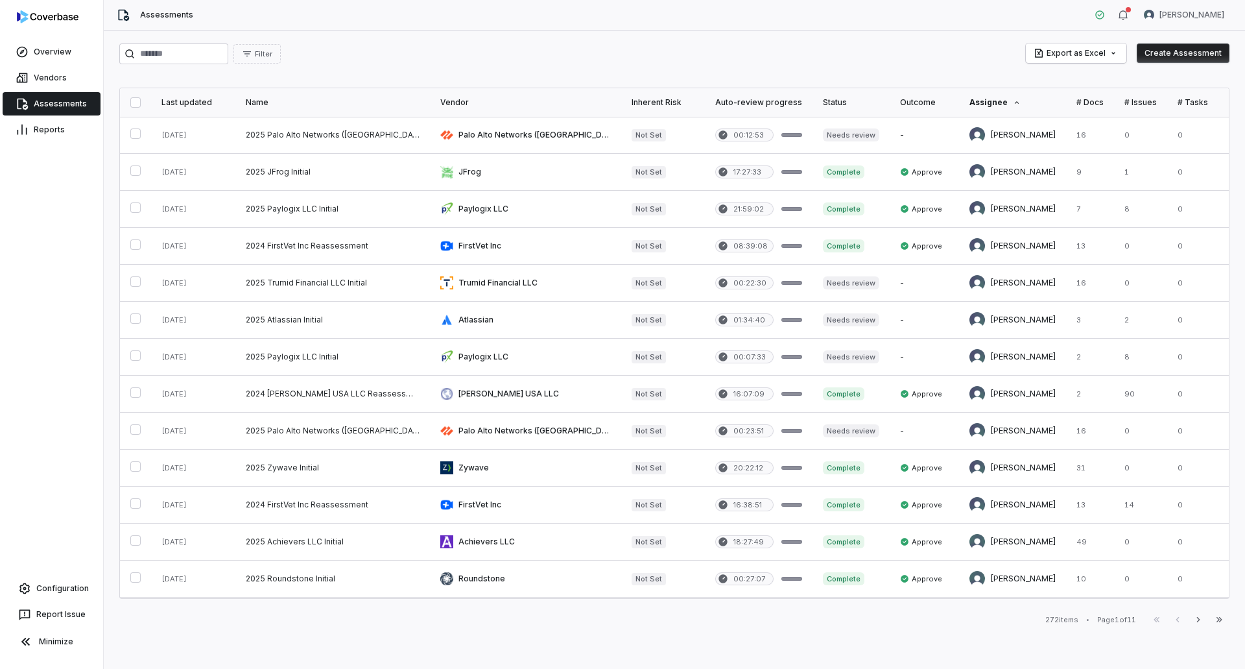
click at [1013, 102] on icon at bounding box center [1017, 103] width 8 height 8
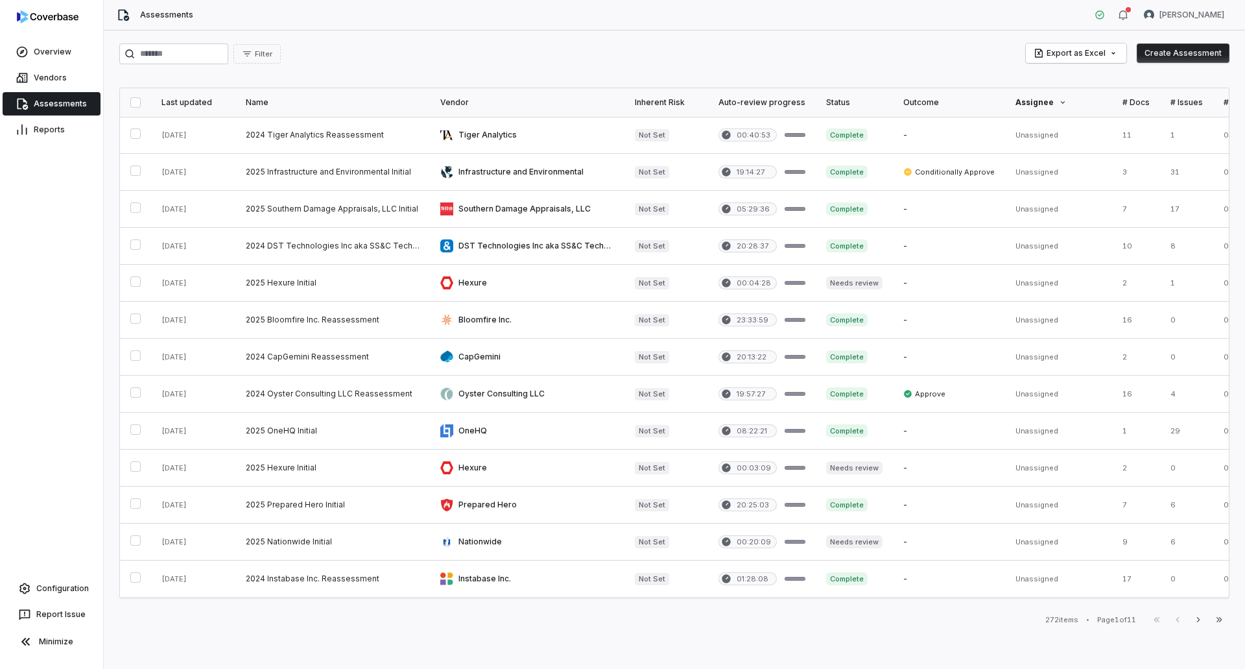
drag, startPoint x: 1055, startPoint y: 100, endPoint x: 812, endPoint y: 45, distance: 249.4
click at [812, 45] on div "Filter Export as Excel Create Assessment" at bounding box center [674, 53] width 1110 height 21
